Goal: Check status: Check status

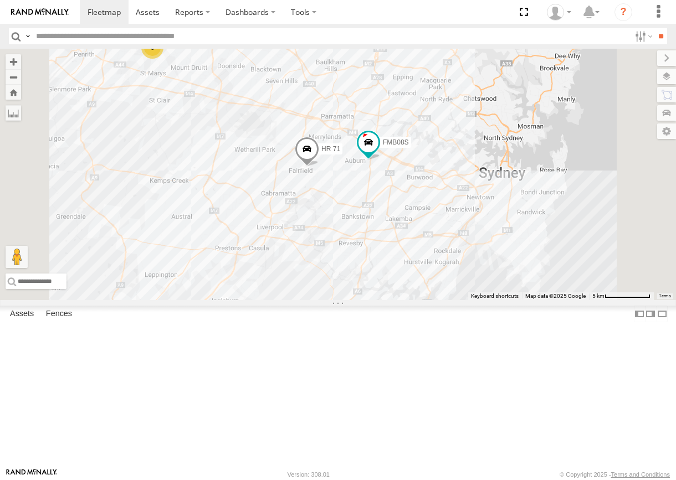
drag, startPoint x: 574, startPoint y: 315, endPoint x: 564, endPoint y: 314, distance: 9.4
click at [564, 300] on div "FMB08S HR 71 6" at bounding box center [338, 174] width 676 height 251
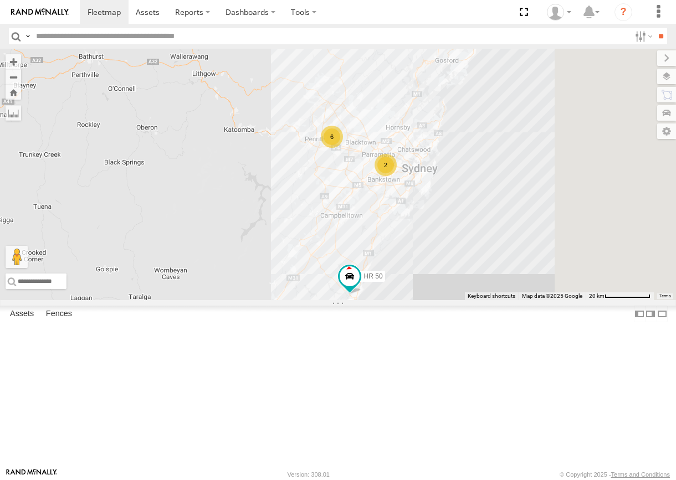
drag, startPoint x: 573, startPoint y: 380, endPoint x: 559, endPoint y: 335, distance: 47.1
click at [559, 300] on div "6 2 HR 50" at bounding box center [338, 174] width 676 height 251
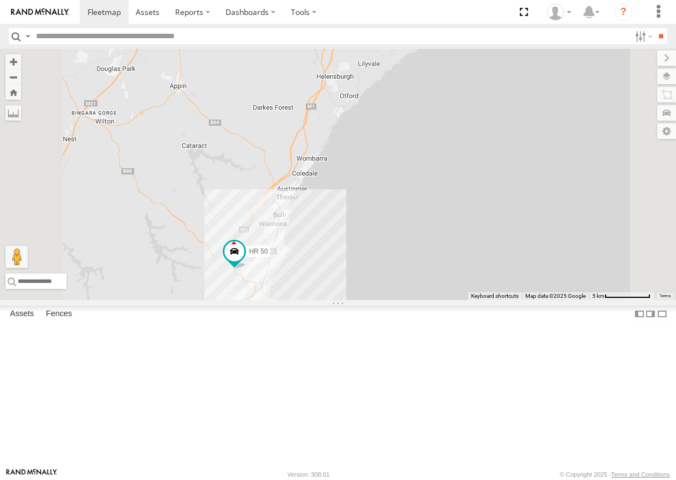
drag, startPoint x: 402, startPoint y: 310, endPoint x: 435, endPoint y: 337, distance: 42.8
click at [435, 300] on div "HR 50 FMB08S HR 71" at bounding box center [338, 174] width 676 height 251
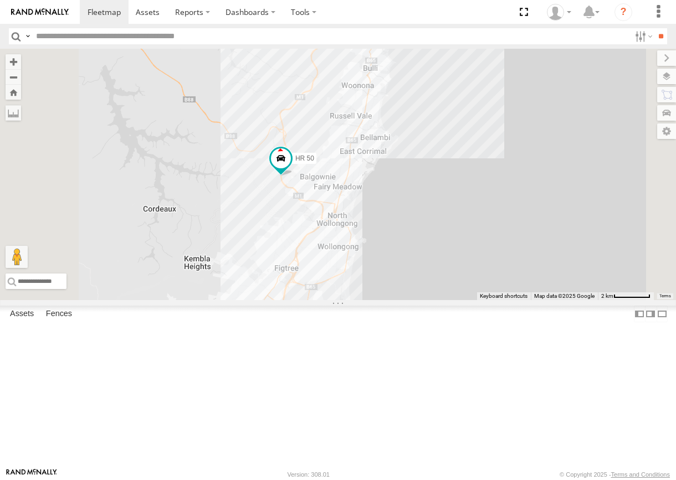
drag, startPoint x: 441, startPoint y: 323, endPoint x: 542, endPoint y: 160, distance: 191.8
click at [542, 160] on div "HR 50 FMB08S HR 71" at bounding box center [338, 174] width 676 height 251
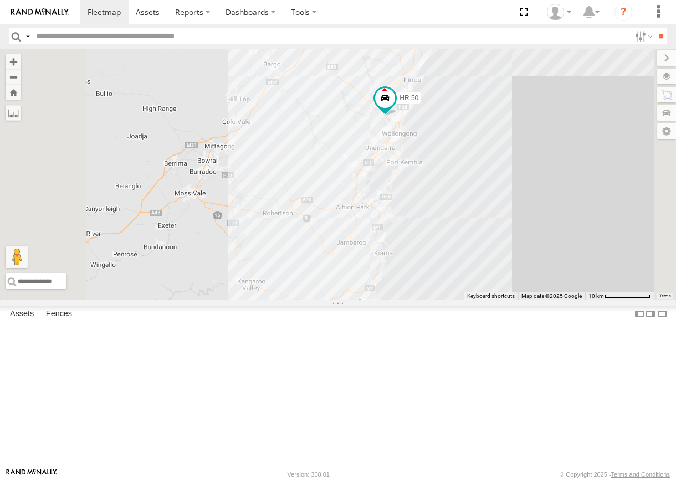
drag, startPoint x: 590, startPoint y: 215, endPoint x: 598, endPoint y: 210, distance: 9.2
click at [594, 217] on div "HR 50 FMB08S HR 71" at bounding box center [338, 174] width 676 height 251
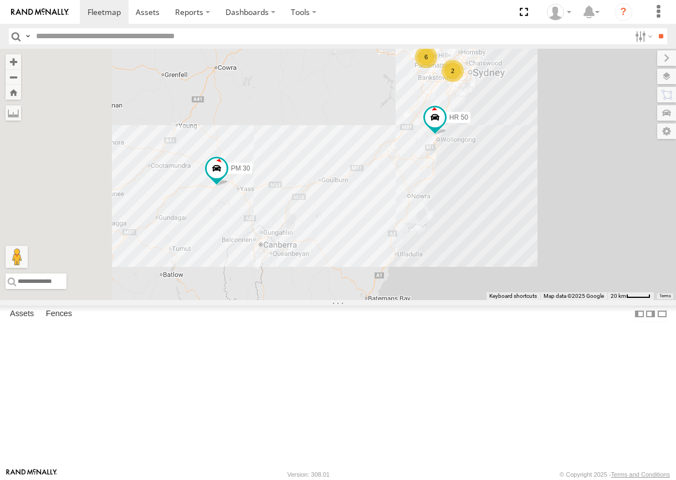
drag, startPoint x: 558, startPoint y: 372, endPoint x: 576, endPoint y: 314, distance: 60.8
click at [576, 300] on div "HR 50 6 2 PM 30" at bounding box center [338, 174] width 676 height 251
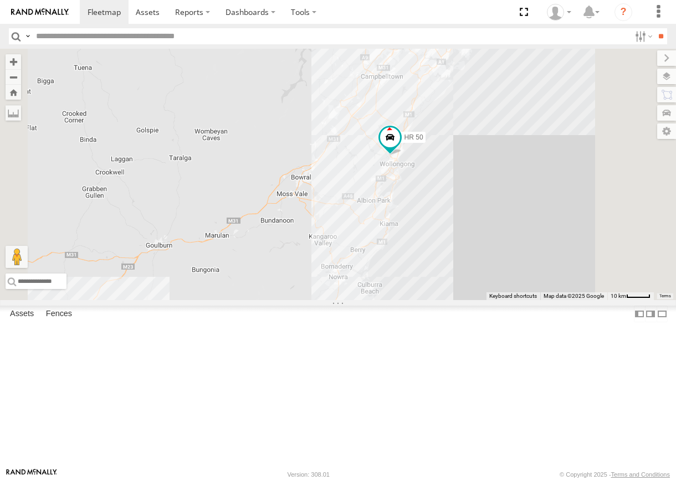
drag, startPoint x: 574, startPoint y: 232, endPoint x: 523, endPoint y: 287, distance: 75.3
click at [523, 287] on div "HR 50 PM 30 2" at bounding box center [338, 174] width 676 height 251
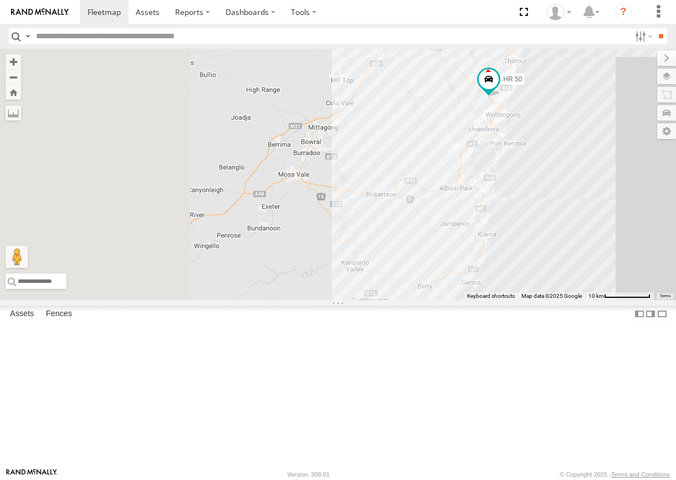
drag, startPoint x: 375, startPoint y: 273, endPoint x: 475, endPoint y: 233, distance: 107.9
click at [478, 232] on div "HR 50 PM 30" at bounding box center [338, 174] width 676 height 251
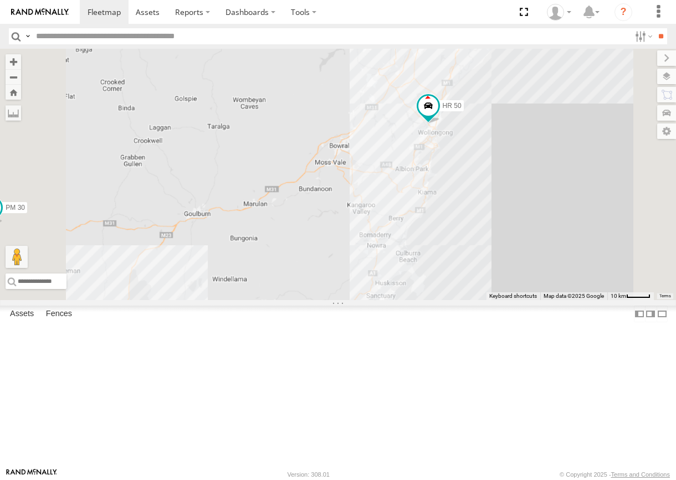
drag, startPoint x: 451, startPoint y: 341, endPoint x: 567, endPoint y: 309, distance: 120.3
click at [567, 300] on div "HR 50 PM 30 6 2" at bounding box center [338, 174] width 676 height 251
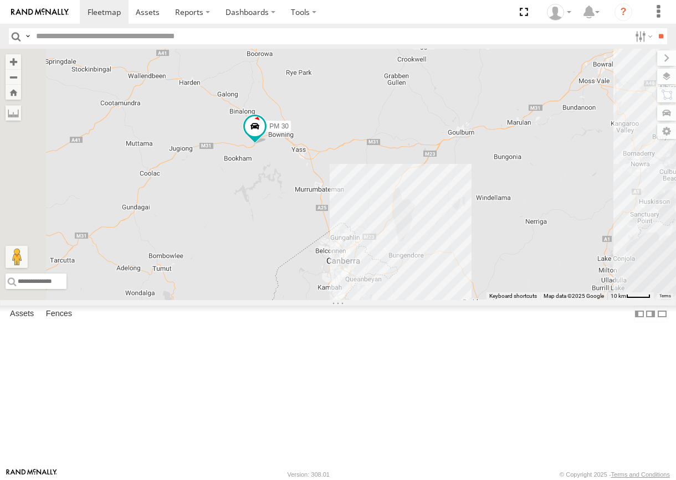
drag, startPoint x: 455, startPoint y: 310, endPoint x: 464, endPoint y: 310, distance: 8.9
click at [464, 300] on div "HR 50 PM 30 6 2" at bounding box center [338, 174] width 676 height 251
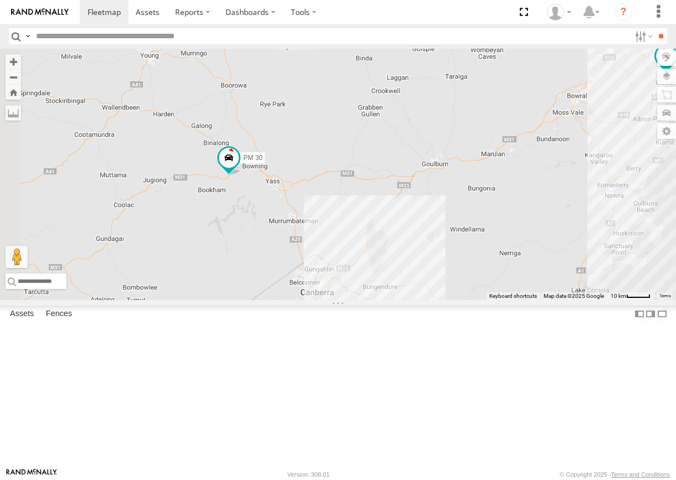
drag, startPoint x: 480, startPoint y: 243, endPoint x: 434, endPoint y: 282, distance: 60.6
click at [434, 282] on div "HR 50 PM 30 6 2" at bounding box center [338, 174] width 676 height 251
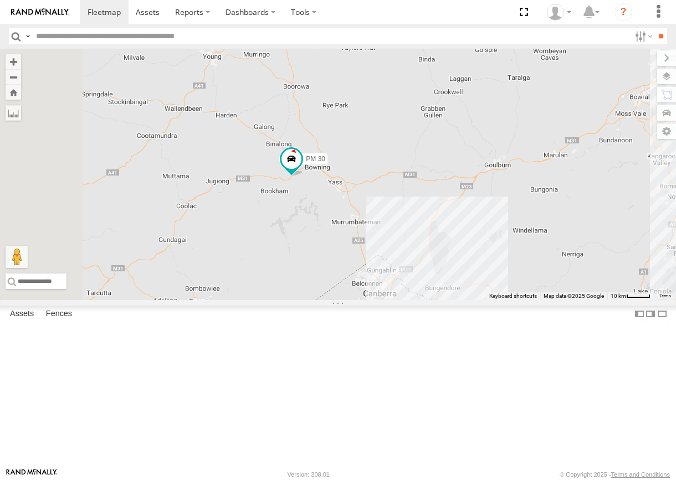
drag, startPoint x: 465, startPoint y: 273, endPoint x: 494, endPoint y: 268, distance: 29.8
click at [537, 269] on div "HR 50 PM 30 6 2" at bounding box center [338, 174] width 676 height 251
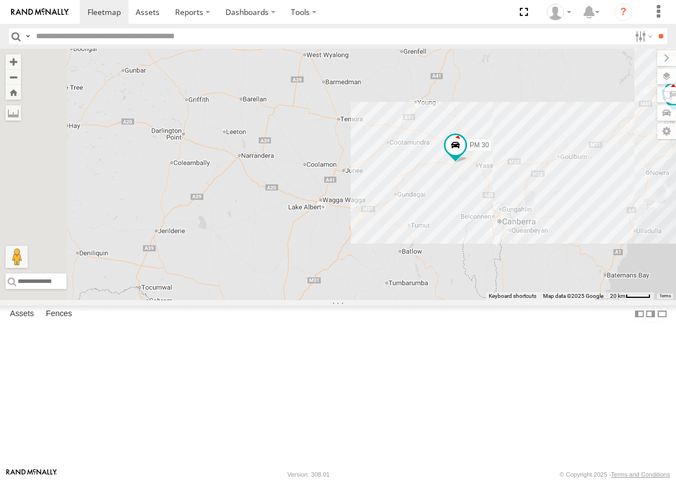
drag, startPoint x: 584, startPoint y: 292, endPoint x: 623, endPoint y: 286, distance: 39.2
click at [623, 286] on div "HR 50 PM 30 6 2" at bounding box center [338, 174] width 676 height 251
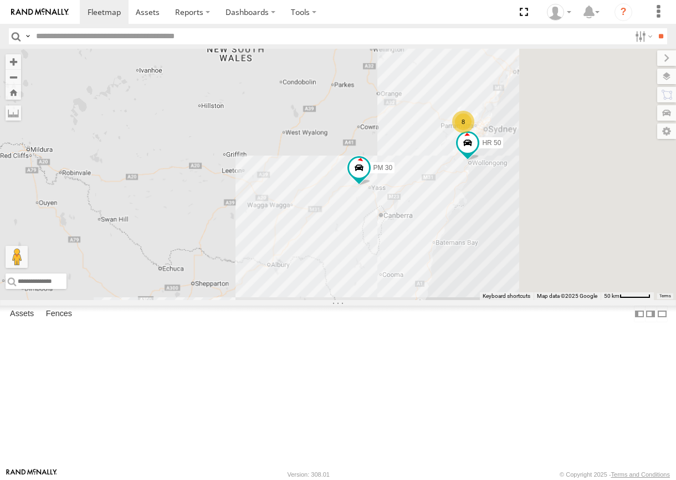
drag, startPoint x: 568, startPoint y: 331, endPoint x: 369, endPoint y: 319, distance: 199.2
click at [368, 300] on div "HR 50 PM 30 8" at bounding box center [338, 174] width 676 height 251
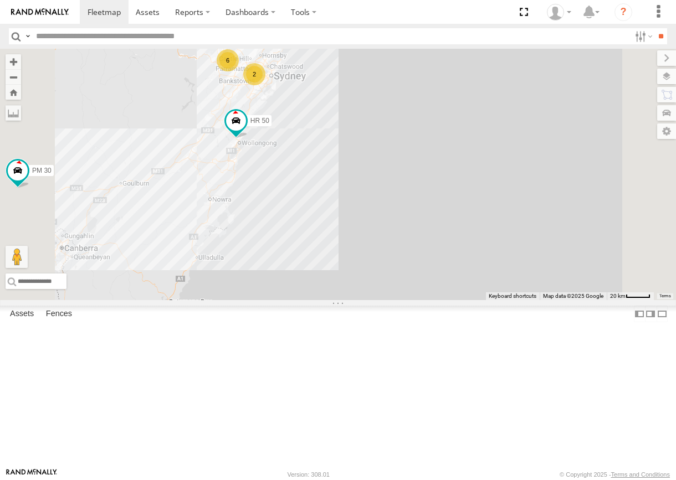
drag, startPoint x: 436, startPoint y: 181, endPoint x: 454, endPoint y: 186, distance: 18.4
click at [451, 190] on div "HR 50 PM 30 6 2" at bounding box center [338, 174] width 676 height 251
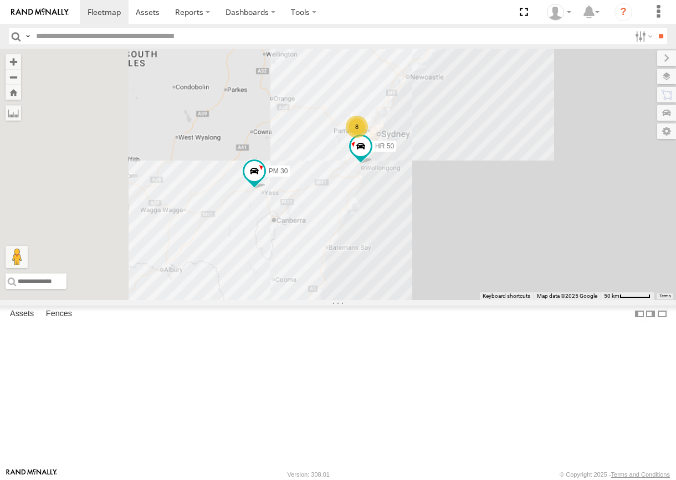
drag, startPoint x: 435, startPoint y: 320, endPoint x: 518, endPoint y: 315, distance: 83.3
click at [518, 300] on div "HR 50 PM 30 8" at bounding box center [338, 174] width 676 height 251
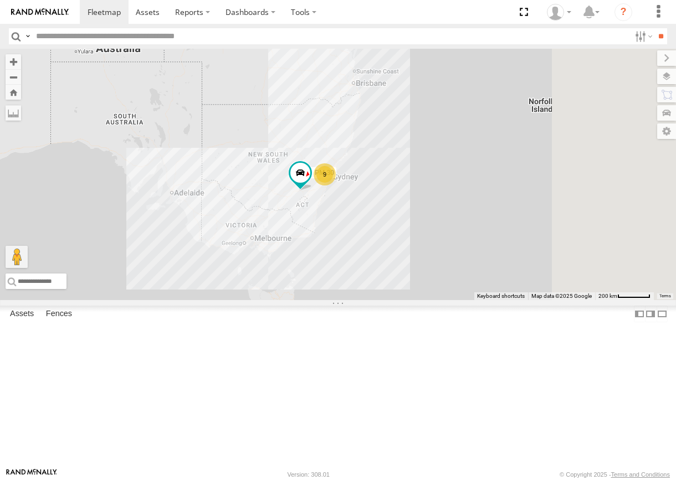
drag, startPoint x: 588, startPoint y: 342, endPoint x: 522, endPoint y: 291, distance: 83.7
click at [522, 291] on div "PM 30 9" at bounding box center [338, 174] width 676 height 251
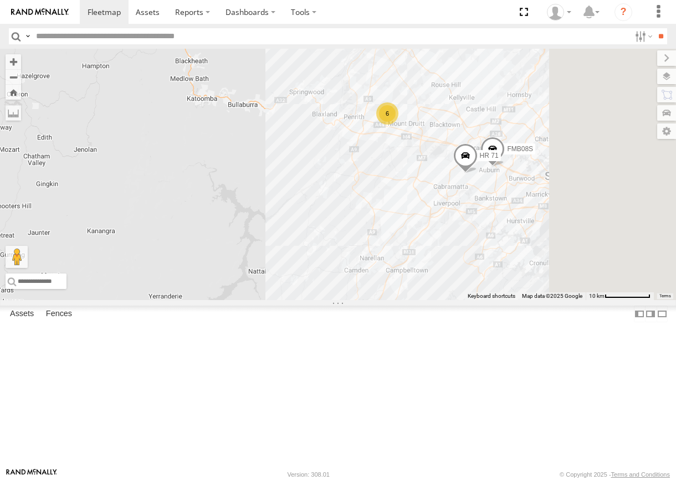
drag, startPoint x: 595, startPoint y: 245, endPoint x: 537, endPoint y: 227, distance: 60.8
click at [537, 227] on div "PM 30 HR 50 6 FMB08S HR 71" at bounding box center [338, 174] width 676 height 251
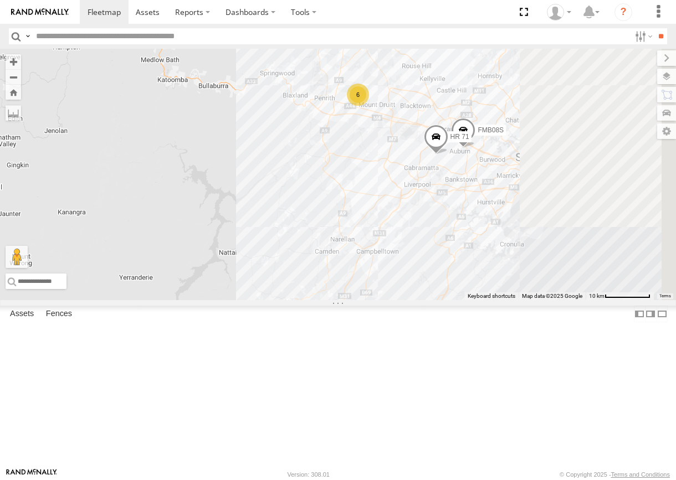
drag, startPoint x: 552, startPoint y: 235, endPoint x: 522, endPoint y: 216, distance: 35.6
click at [522, 216] on div "PM 30 HR 50 6 FMB08S HR 71" at bounding box center [338, 174] width 676 height 251
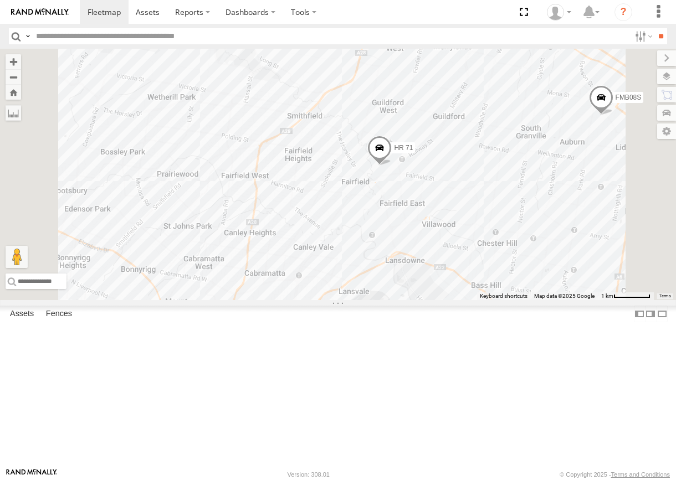
click at [392, 166] on span at bounding box center [379, 151] width 24 height 30
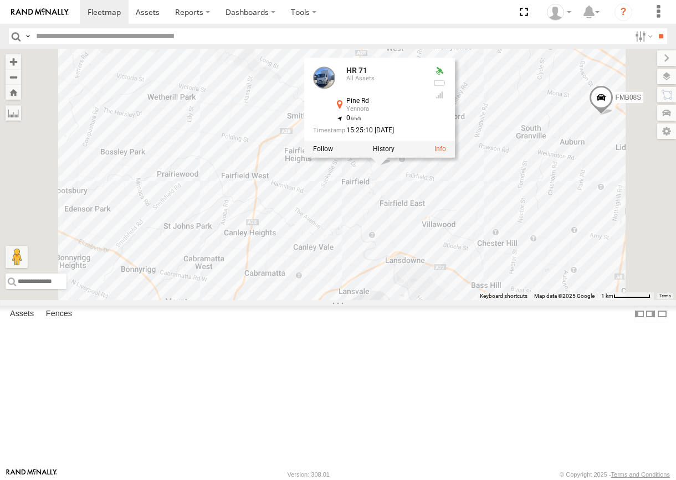
click at [536, 279] on div "PM 30 HR 50 FMB08S HR 71 HR 71 All Assets Pine Rd Yennora -33.86646 , 150.96389…" at bounding box center [338, 174] width 676 height 251
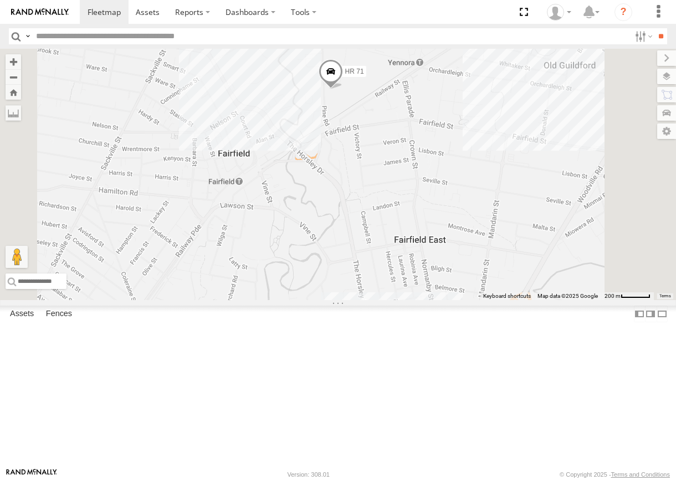
click at [409, 197] on div "PM 30 HR 50 FMB08S HR 71" at bounding box center [338, 174] width 676 height 251
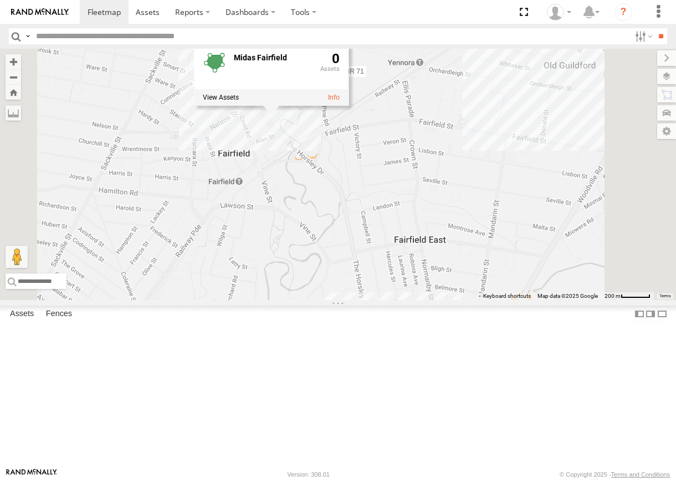
click at [501, 256] on div "PM 30 HR 50 FMB08S HR 71 Midas Fairfield 0" at bounding box center [338, 174] width 676 height 251
